Goal: Transaction & Acquisition: Purchase product/service

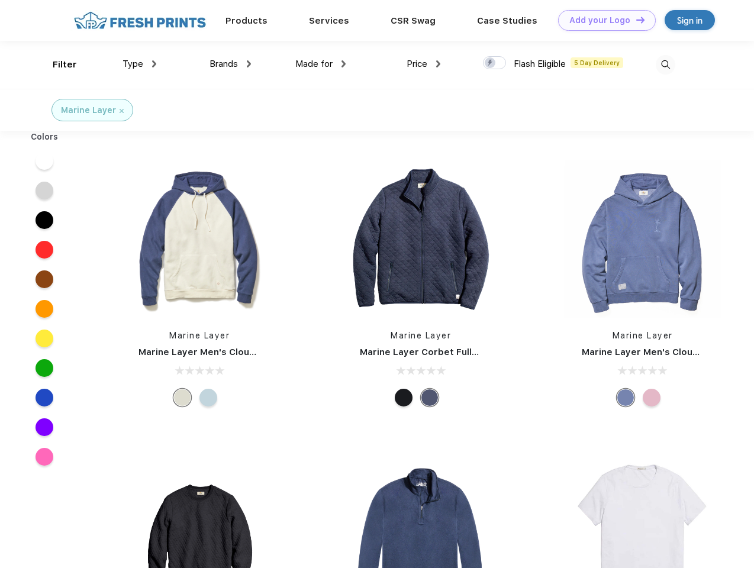
click at [602, 20] on link "Add your Logo Design Tool" at bounding box center [607, 20] width 98 height 21
click at [0, 0] on div "Design Tool" at bounding box center [0, 0] width 0 height 0
click at [635, 20] on link "Add your Logo Design Tool" at bounding box center [607, 20] width 98 height 21
click at [57, 64] on div "Filter" at bounding box center [65, 65] width 24 height 14
click at [140, 64] on span "Type" at bounding box center [132, 64] width 21 height 11
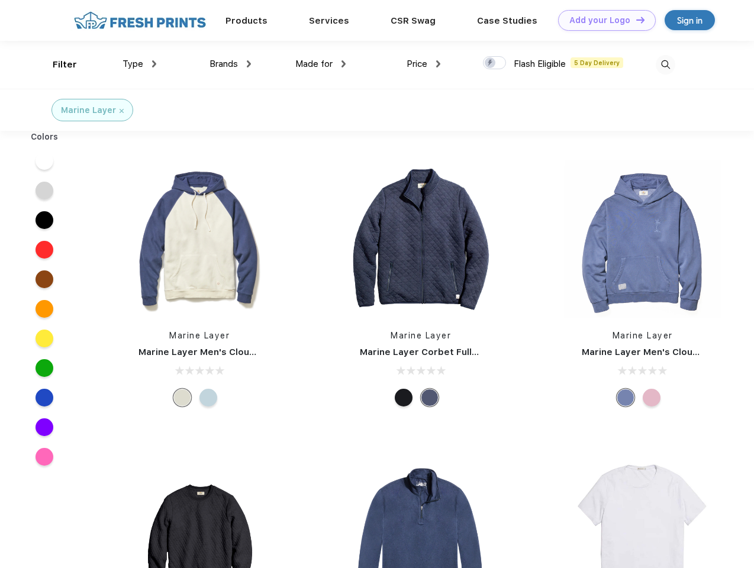
click at [230, 64] on span "Brands" at bounding box center [223, 64] width 28 height 11
click at [321, 64] on span "Made for" at bounding box center [313, 64] width 37 height 11
click at [424, 64] on span "Price" at bounding box center [416, 64] width 21 height 11
click at [495, 63] on div at bounding box center [494, 62] width 23 height 13
click at [491, 63] on input "checkbox" at bounding box center [487, 60] width 8 height 8
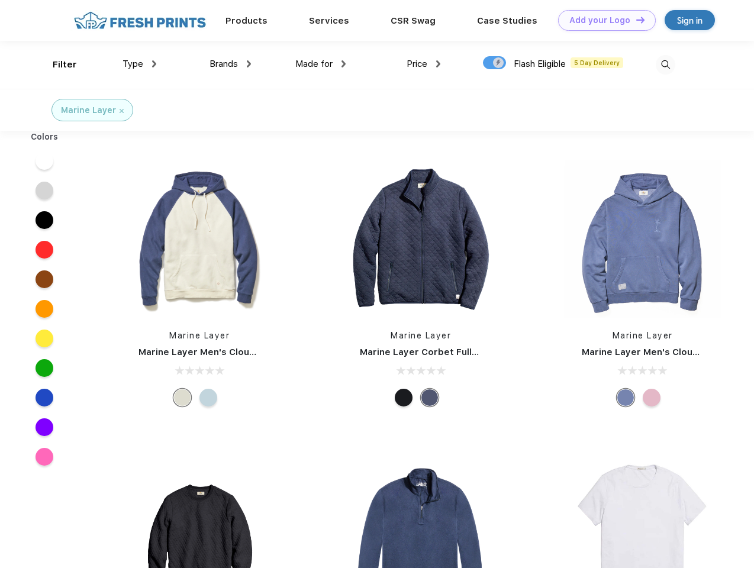
click at [665, 64] on img at bounding box center [666, 65] width 20 height 20
